Goal: Information Seeking & Learning: Find contact information

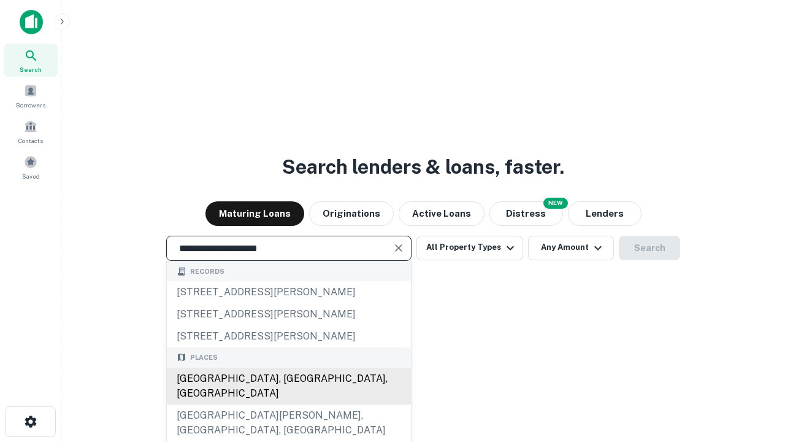
click at [288, 404] on div "[GEOGRAPHIC_DATA], [GEOGRAPHIC_DATA], [GEOGRAPHIC_DATA]" at bounding box center [289, 385] width 244 height 37
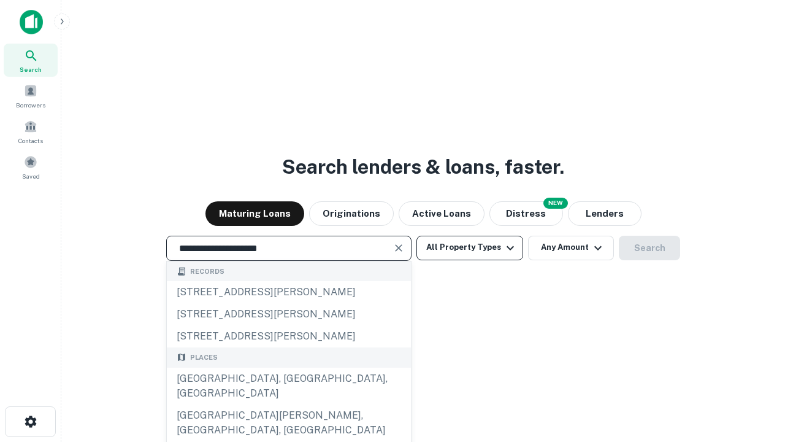
type input "**********"
click at [470, 247] on button "All Property Types" at bounding box center [470, 248] width 107 height 25
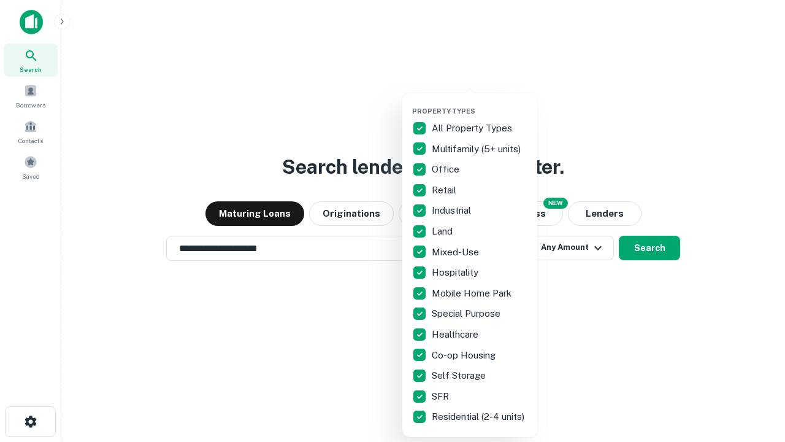
click at [480, 103] on button "button" at bounding box center [479, 103] width 135 height 1
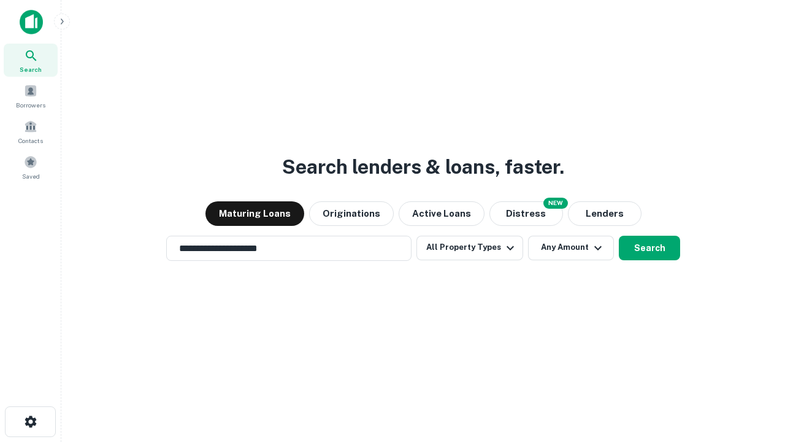
scroll to position [19, 0]
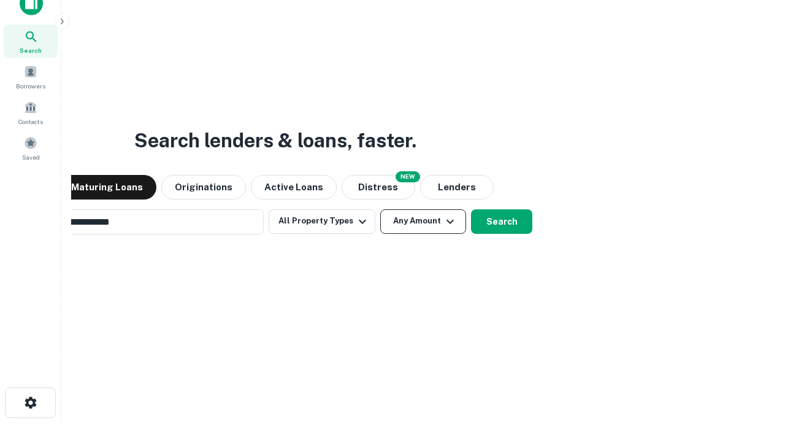
click at [380, 209] on button "Any Amount" at bounding box center [423, 221] width 86 height 25
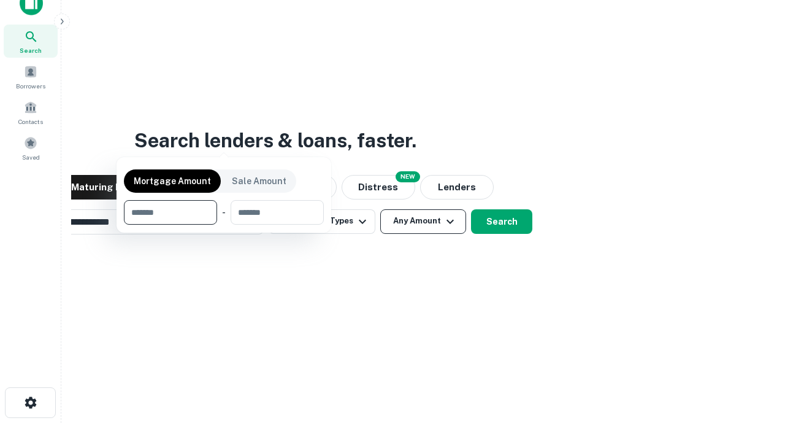
scroll to position [20, 0]
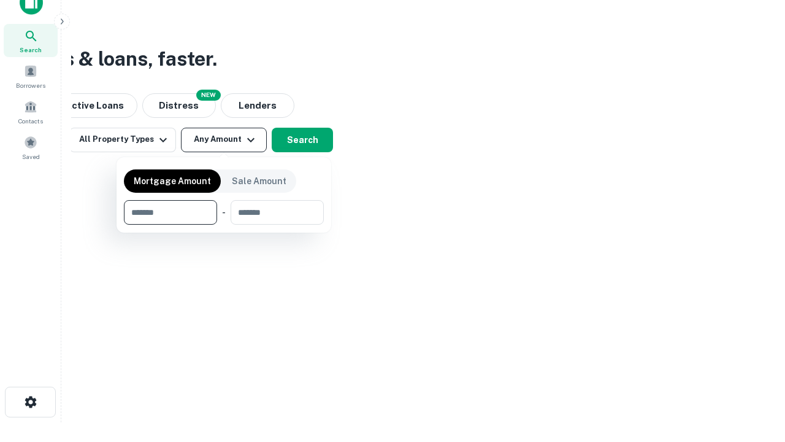
type input "*******"
click at [224, 225] on button "button" at bounding box center [224, 225] width 200 height 1
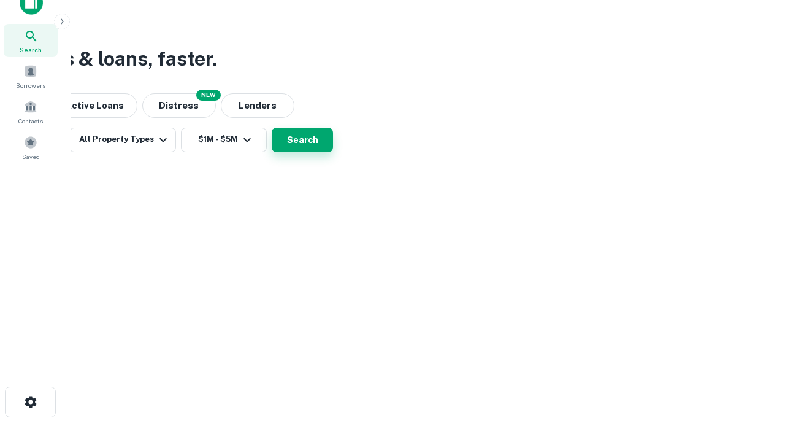
click at [333, 152] on button "Search" at bounding box center [302, 140] width 61 height 25
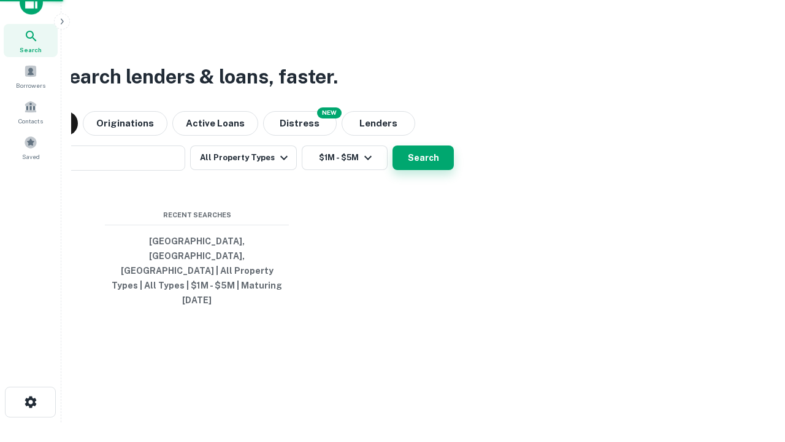
scroll to position [19, 0]
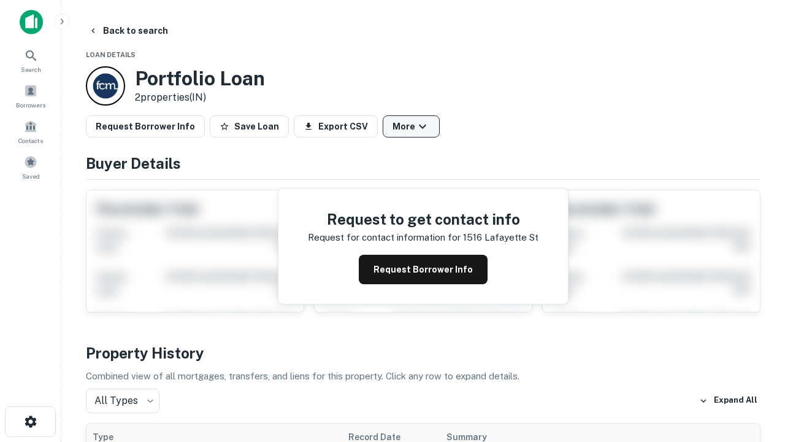
click at [411, 126] on button "More" at bounding box center [411, 126] width 57 height 22
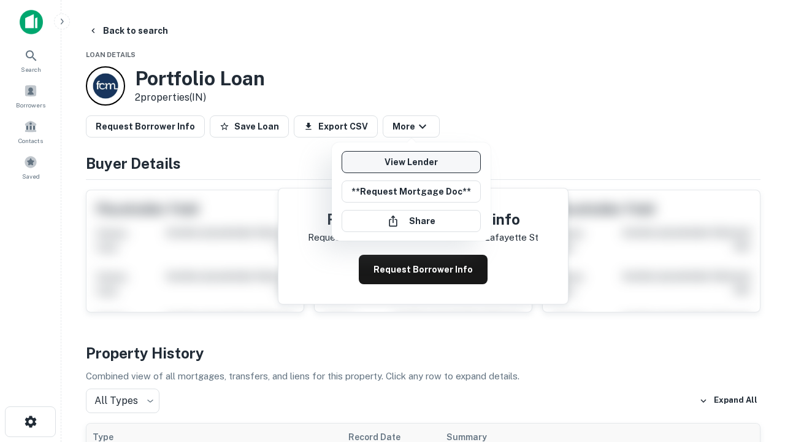
click at [411, 162] on link "View Lender" at bounding box center [411, 162] width 139 height 22
